Goal: Obtain resource: Download file/media

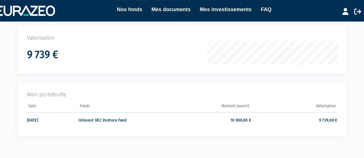
scroll to position [126, 0]
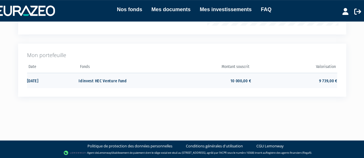
click at [109, 78] on td "Idinvest HEC Venture Fund" at bounding box center [121, 80] width 86 height 15
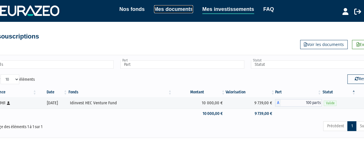
click at [189, 8] on link "Mes documents" at bounding box center [173, 9] width 39 height 8
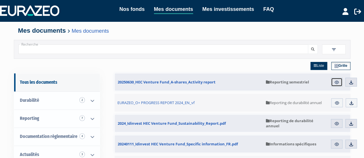
click at [337, 83] on img at bounding box center [336, 82] width 5 height 5
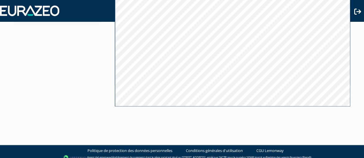
scroll to position [152, 0]
